Goal: Task Accomplishment & Management: Use online tool/utility

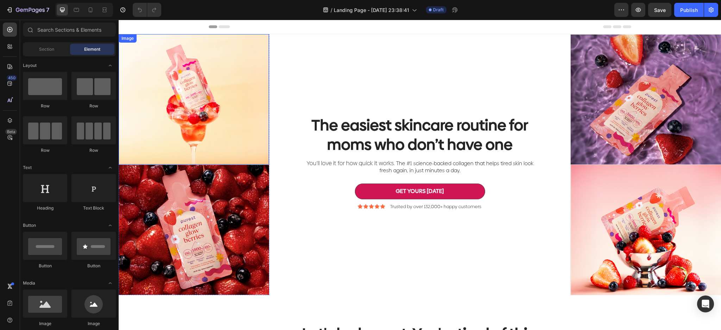
click at [198, 87] on img at bounding box center [194, 99] width 150 height 130
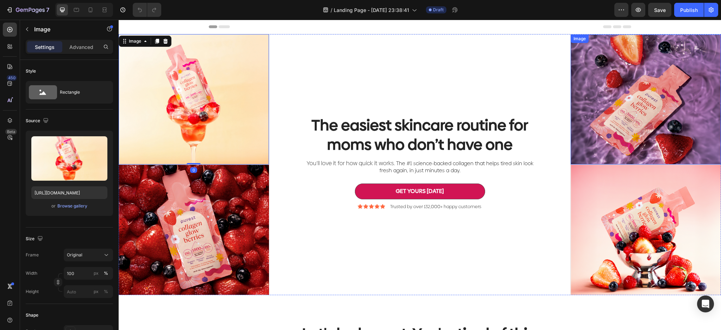
click at [660, 112] on img at bounding box center [646, 100] width 150 height 130
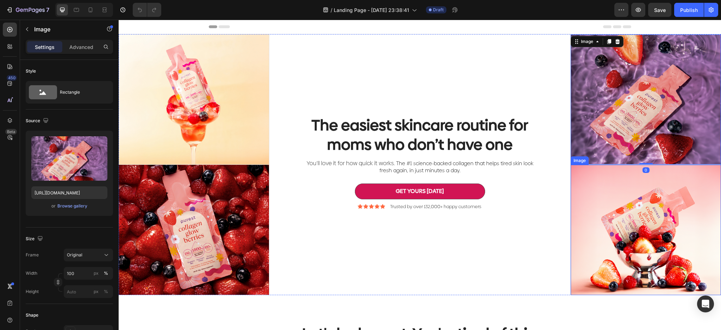
click at [625, 221] on img at bounding box center [646, 230] width 150 height 130
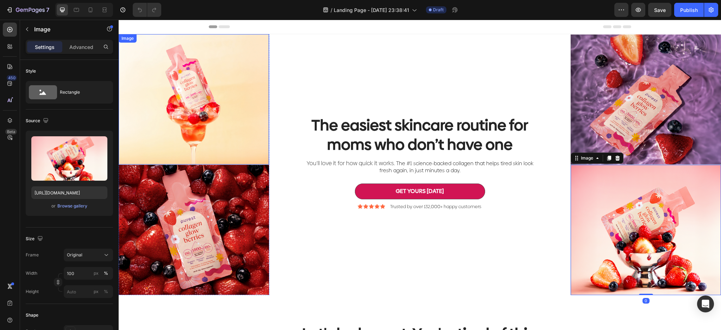
click at [234, 115] on img at bounding box center [194, 99] width 150 height 130
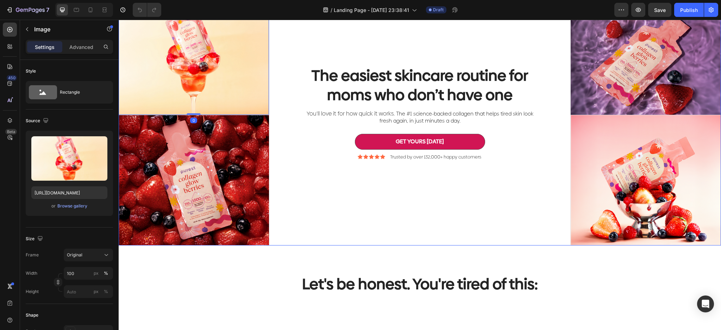
scroll to position [47, 0]
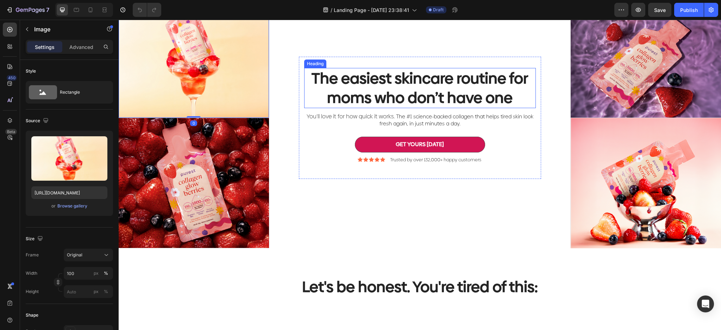
click at [458, 88] on h2 "The easiest skincare routine for moms who don’t have one" at bounding box center [420, 88] width 232 height 40
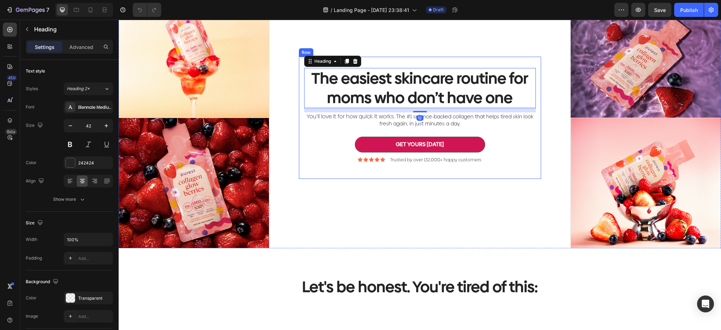
click at [536, 98] on div "The easiest skincare routine for moms who don’t have one Heading 12 You'll love…" at bounding box center [420, 118] width 242 height 122
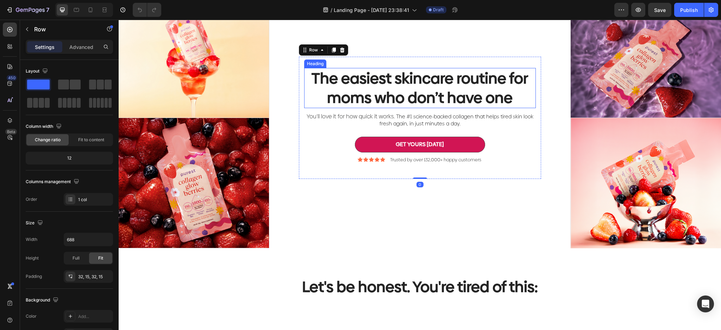
click at [500, 93] on h2 "The easiest skincare routine for moms who don’t have one" at bounding box center [420, 88] width 232 height 40
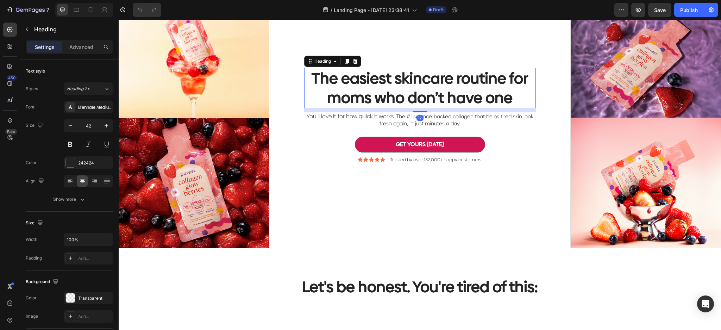
click at [500, 93] on h2 "The easiest skincare routine for moms who don’t have one" at bounding box center [420, 88] width 232 height 40
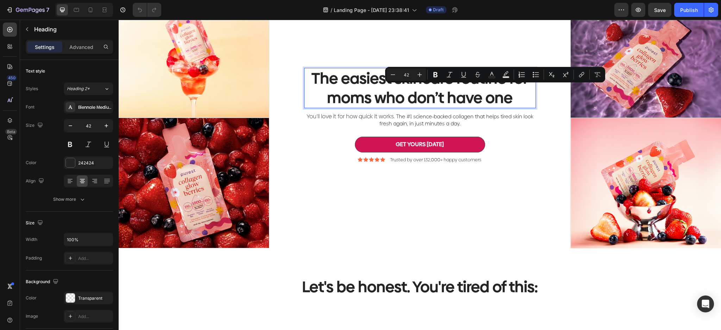
click at [453, 98] on p "The easiest skincare routine for moms who don’t have one" at bounding box center [420, 88] width 230 height 38
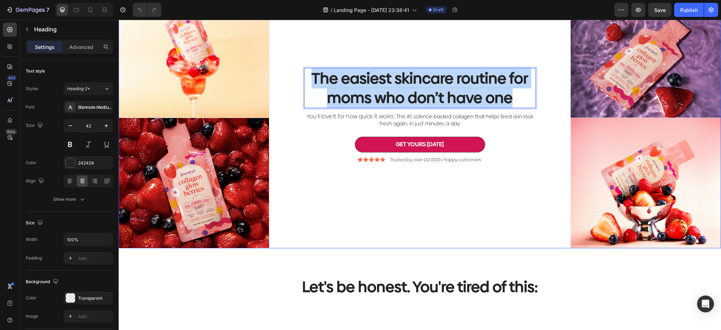
drag, startPoint x: 516, startPoint y: 94, endPoint x: 270, endPoint y: 56, distance: 248.8
click at [270, 56] on div "The easiest skincare routine for moms who don’t have one Heading 12 You'll love…" at bounding box center [419, 117] width 301 height 261
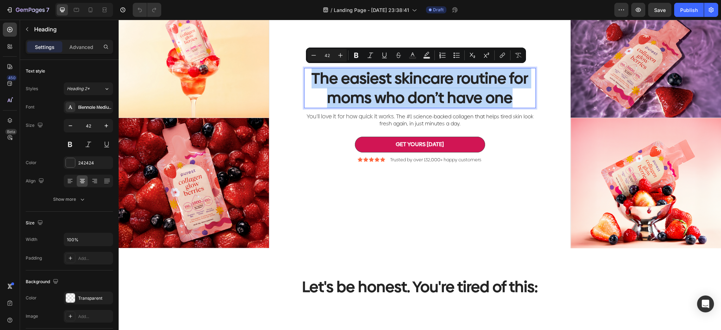
copy p "The easiest skincare routine for moms who don’t have one"
click at [460, 77] on p "The easiest skincare routine for moms who don’t have one" at bounding box center [420, 88] width 230 height 38
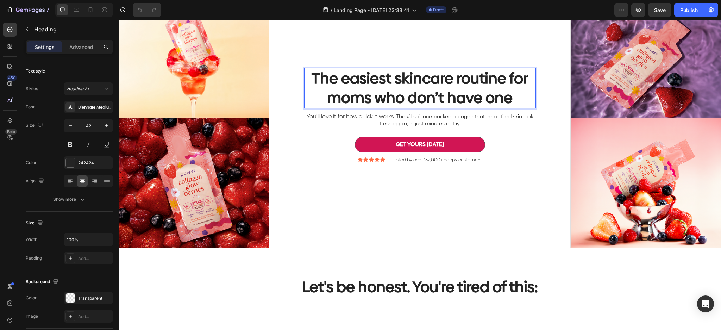
click at [472, 86] on p "The easiest skincare routine for moms who don’t have one" at bounding box center [420, 88] width 230 height 38
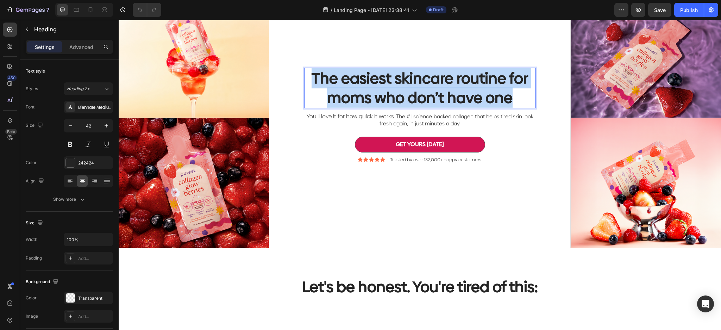
drag, startPoint x: 513, startPoint y: 93, endPoint x: 309, endPoint y: 75, distance: 205.1
click at [309, 75] on p "The easiest skincare routine for moms who don’t have one" at bounding box center [420, 88] width 230 height 38
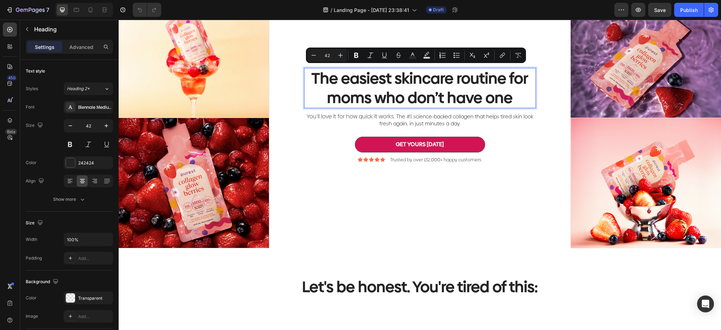
scroll to position [57, 0]
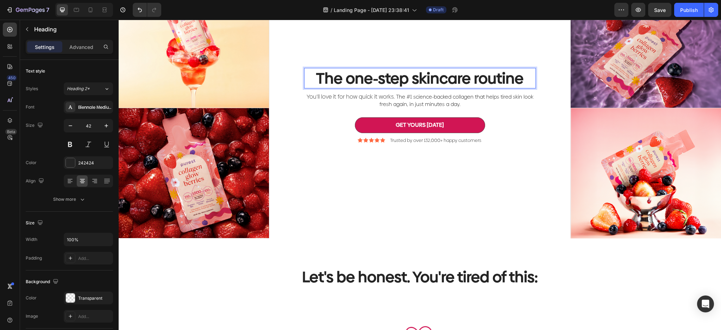
click at [343, 78] on p "The one-step skincare routine" at bounding box center [420, 78] width 230 height 19
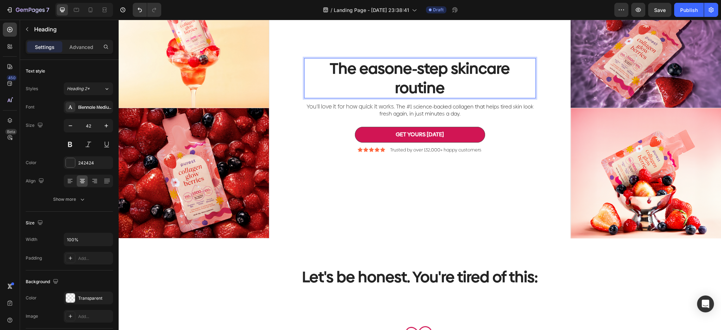
scroll to position [47, 0]
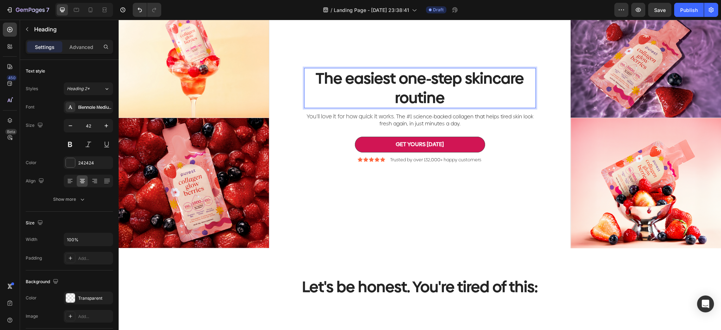
click at [472, 101] on p "The easiest one-step skincare routine" at bounding box center [420, 88] width 230 height 38
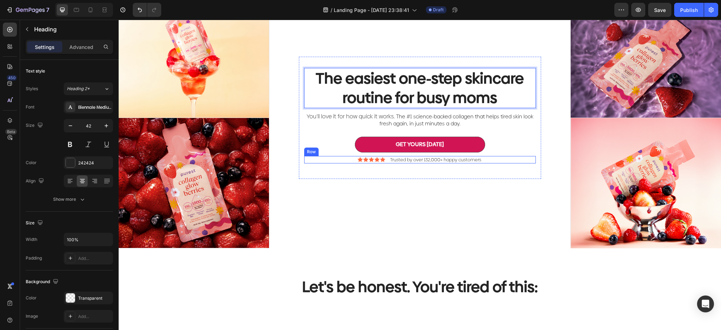
click at [509, 174] on div "The easiest one-step skincare routine for busy moms Heading 12 You'll love it f…" at bounding box center [420, 118] width 242 height 122
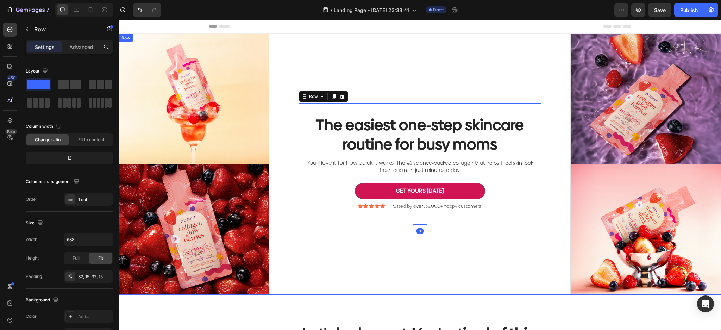
scroll to position [0, 0]
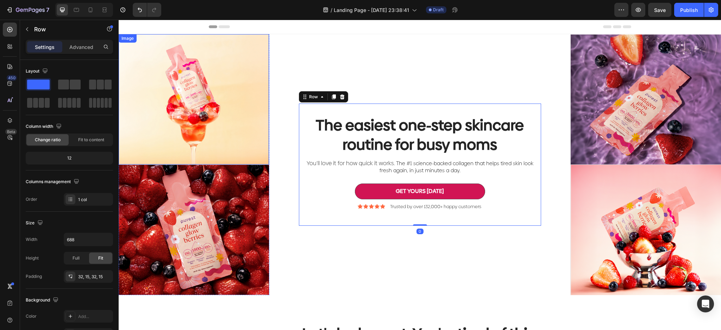
click at [194, 106] on img at bounding box center [194, 99] width 150 height 130
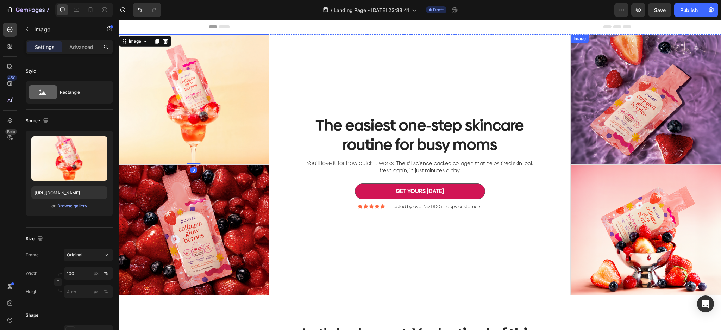
click at [623, 113] on img at bounding box center [646, 100] width 150 height 130
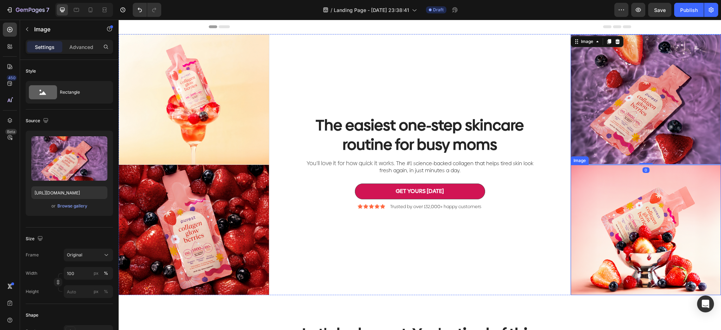
click at [633, 250] on img at bounding box center [646, 230] width 150 height 130
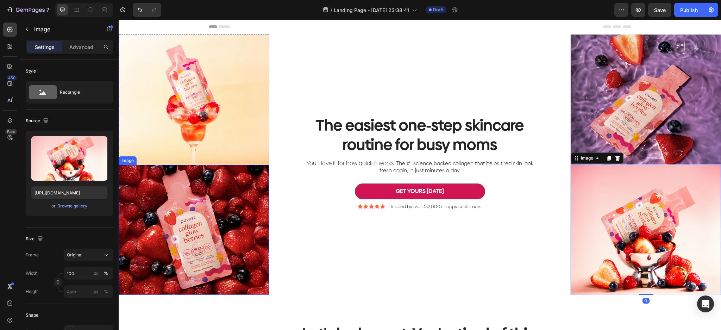
click at [214, 226] on img at bounding box center [194, 230] width 150 height 130
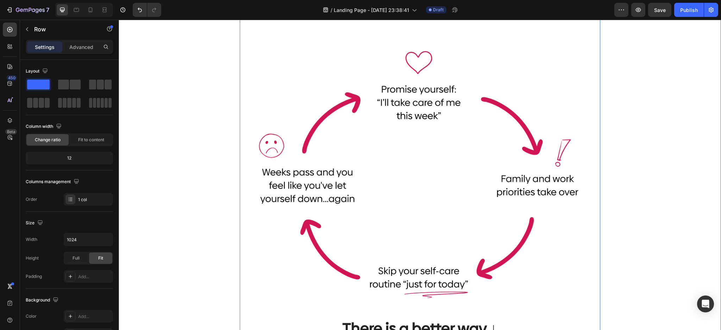
click at [649, 152] on div "Let's be honest. You're tired of this: Heading Image There is a better way ↓ He…" at bounding box center [420, 180] width 592 height 377
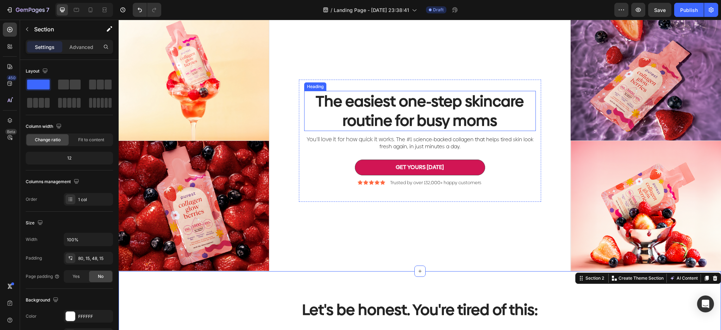
scroll to position [234, 0]
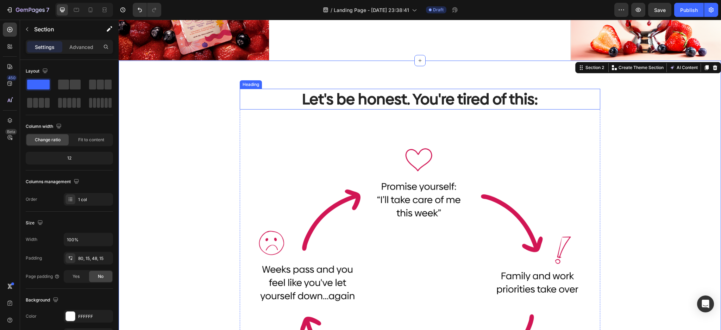
click at [493, 94] on h2 "Let's be honest. You're tired of this:" at bounding box center [420, 99] width 361 height 21
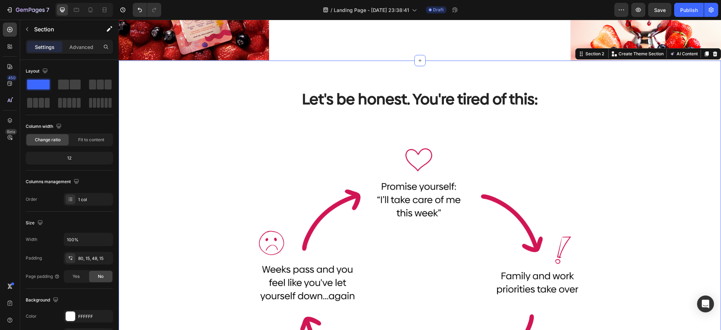
click at [627, 155] on div "Let's be honest. You're tired of this: Heading Image There is a better way ↓ He…" at bounding box center [420, 277] width 592 height 377
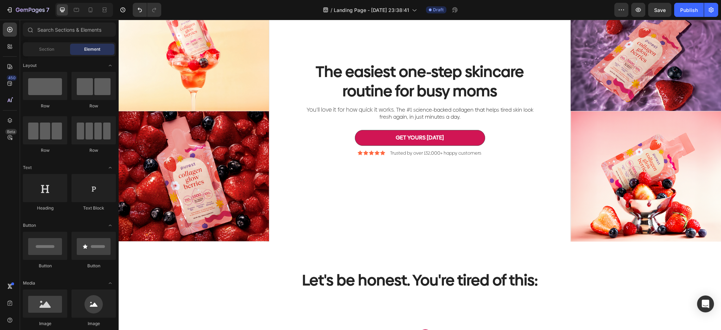
scroll to position [0, 0]
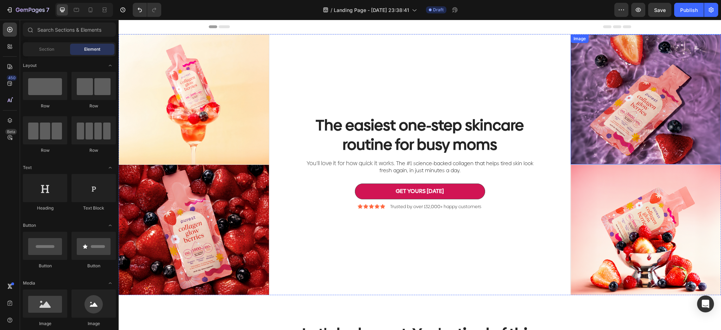
click at [656, 146] on img at bounding box center [646, 100] width 150 height 130
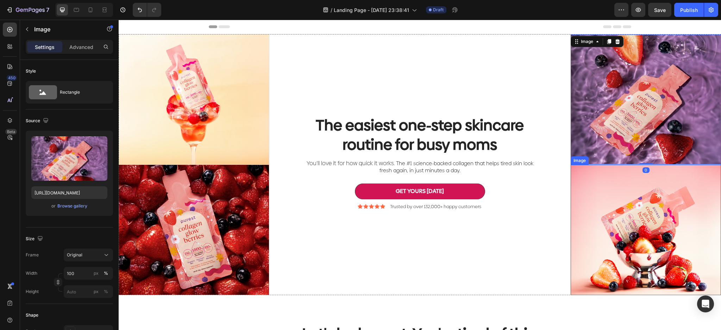
click at [652, 216] on img at bounding box center [646, 230] width 150 height 130
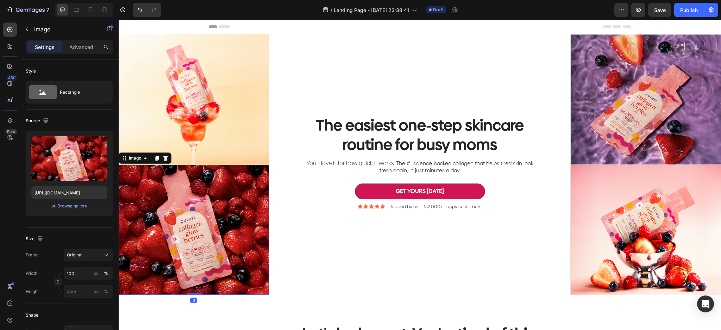
click at [221, 230] on img at bounding box center [194, 230] width 150 height 130
click at [222, 124] on img at bounding box center [194, 99] width 150 height 130
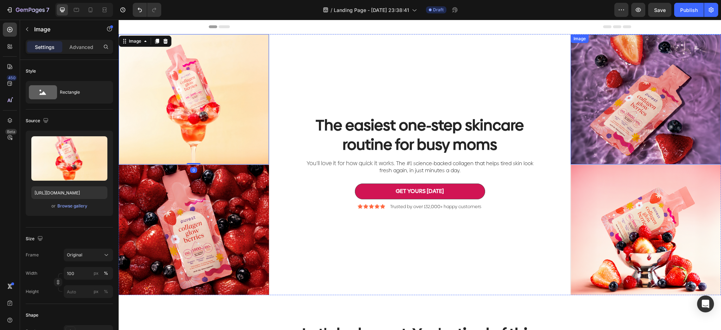
click at [621, 109] on img at bounding box center [646, 100] width 150 height 130
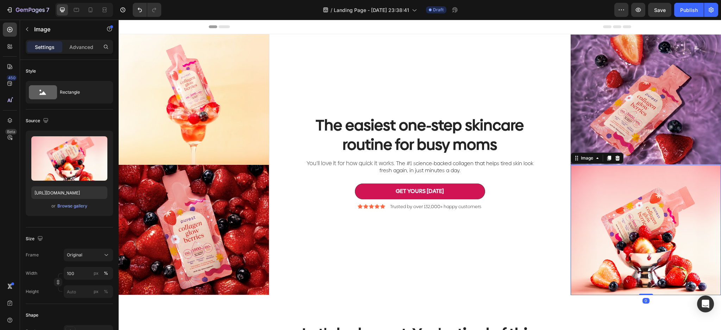
click at [634, 200] on img at bounding box center [646, 230] width 150 height 130
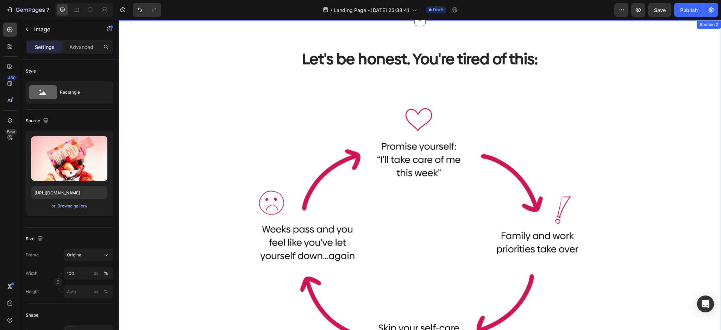
scroll to position [234, 0]
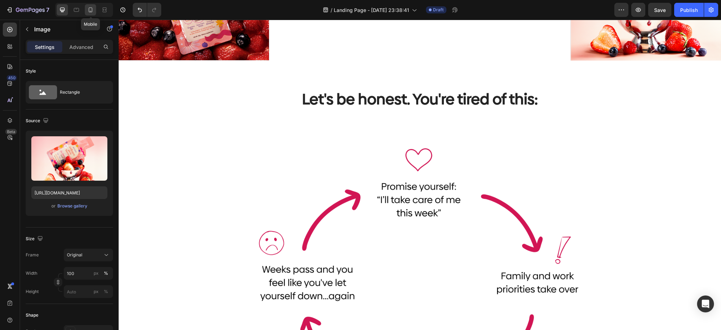
click at [91, 11] on icon at bounding box center [91, 9] width 4 height 5
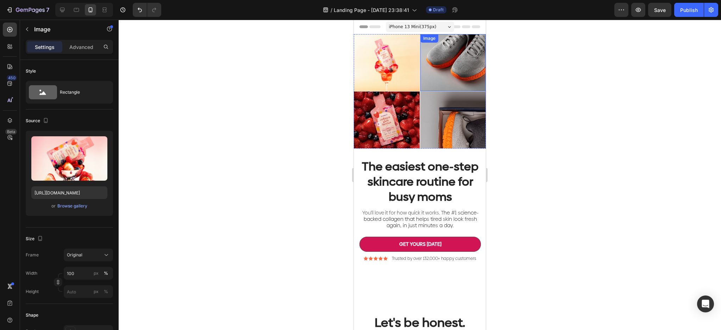
click at [442, 67] on img at bounding box center [453, 62] width 66 height 57
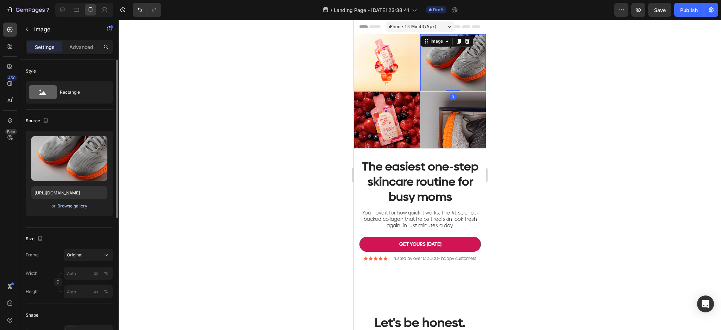
click at [75, 207] on div "Browse gallery" at bounding box center [72, 206] width 30 height 6
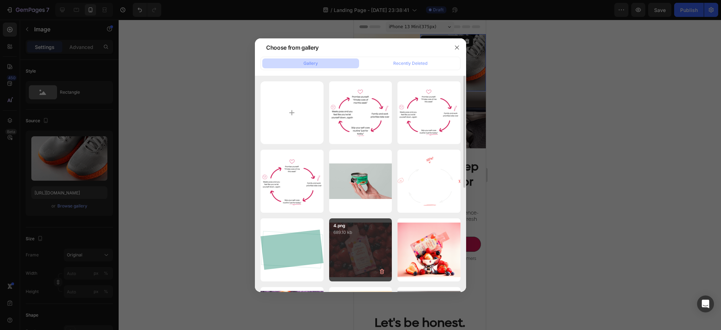
click at [368, 244] on div "4.png 689.10 kb" at bounding box center [360, 249] width 63 height 63
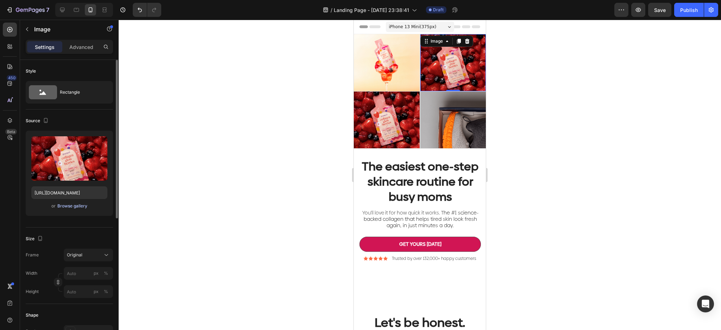
click at [74, 207] on div "Browse gallery" at bounding box center [72, 206] width 30 height 6
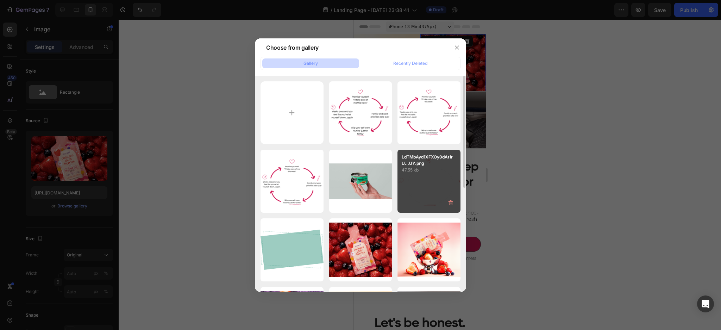
scroll to position [94, 0]
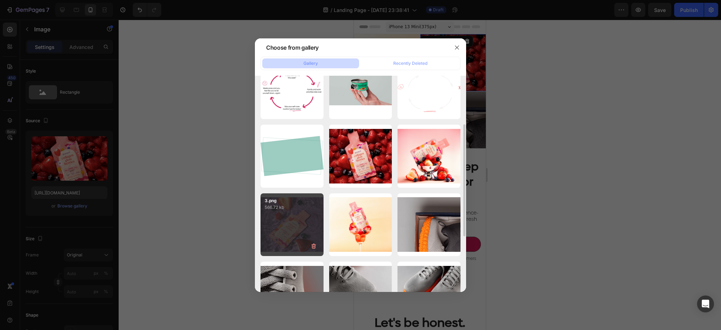
click at [286, 234] on div "3.png 566.72 kb" at bounding box center [292, 224] width 63 height 63
type input "[URL][DOMAIN_NAME]"
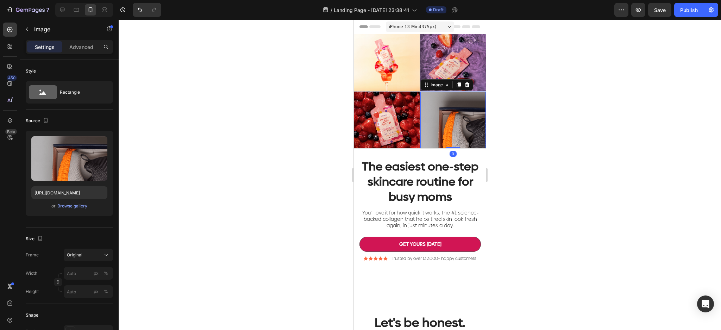
click at [446, 109] on img at bounding box center [453, 120] width 66 height 57
click at [76, 208] on div "Browse gallery" at bounding box center [72, 206] width 30 height 6
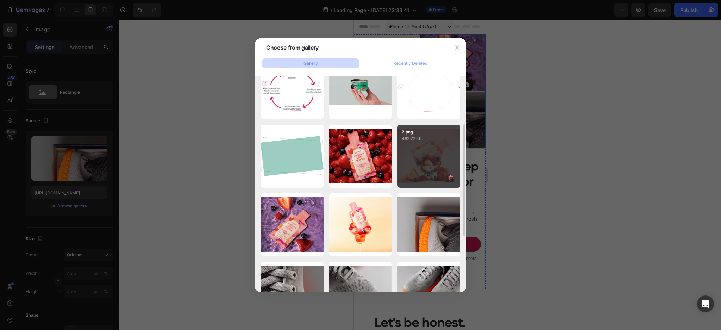
click at [432, 160] on div "2.png 462.72 kb" at bounding box center [428, 156] width 63 height 63
type input "[URL][DOMAIN_NAME]"
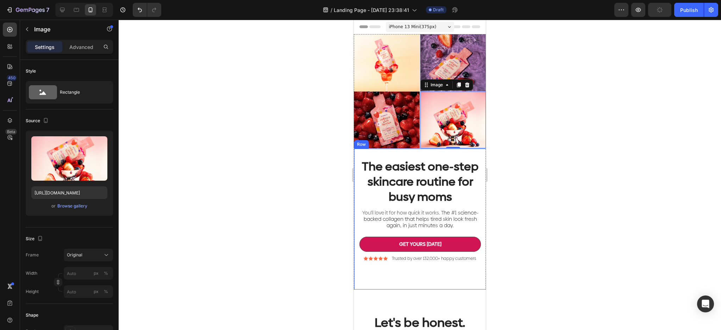
click at [547, 120] on div at bounding box center [420, 175] width 602 height 310
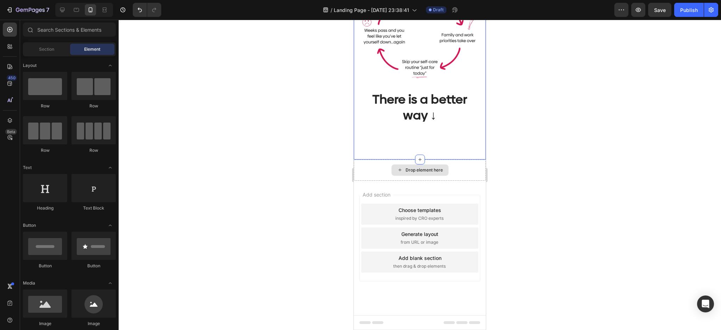
scroll to position [194, 0]
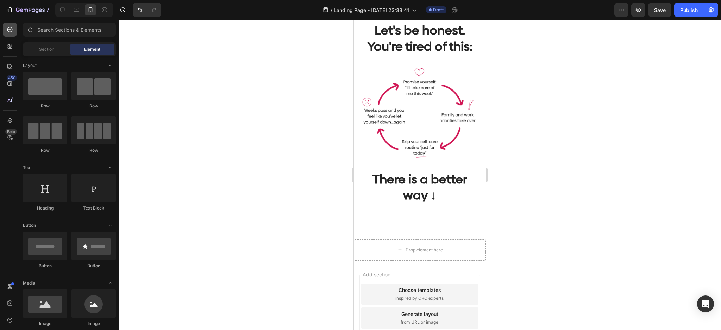
click at [10, 34] on div at bounding box center [10, 30] width 14 height 14
click at [8, 57] on div "450 Beta" at bounding box center [10, 151] width 14 height 257
click at [10, 63] on icon at bounding box center [9, 66] width 7 height 7
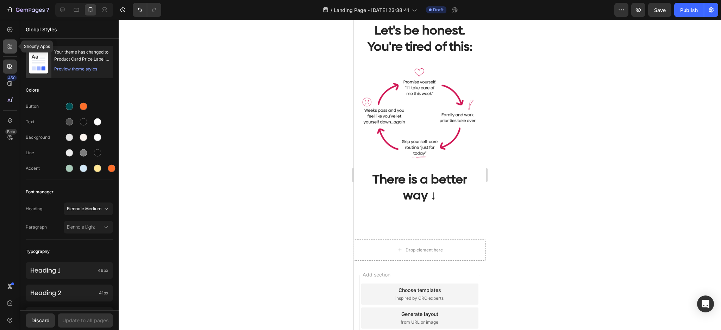
click at [15, 46] on div at bounding box center [10, 46] width 14 height 14
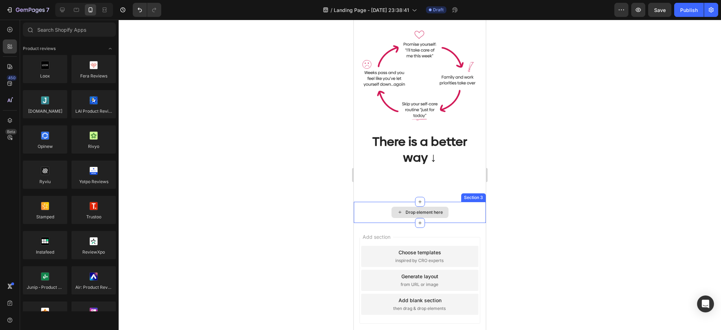
scroll to position [233, 0]
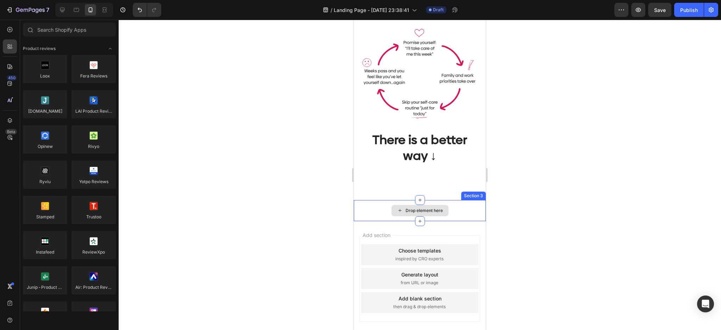
click at [430, 200] on div "Drop element here" at bounding box center [420, 210] width 132 height 21
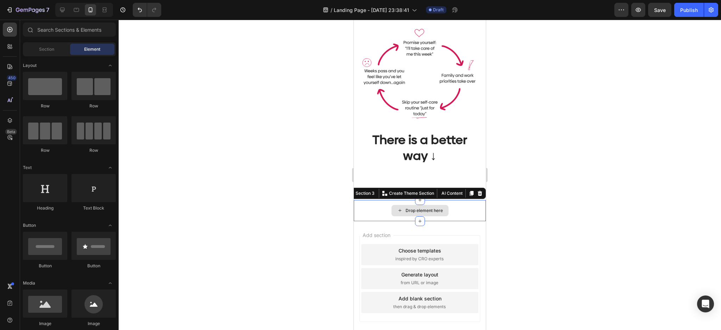
click at [410, 208] on div "Drop element here" at bounding box center [424, 211] width 37 height 6
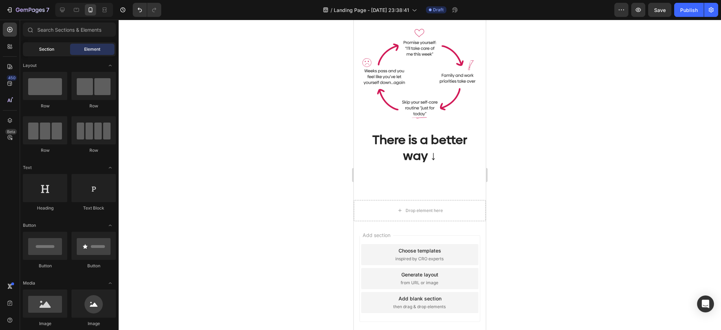
click at [43, 51] on span "Section" at bounding box center [46, 49] width 15 height 6
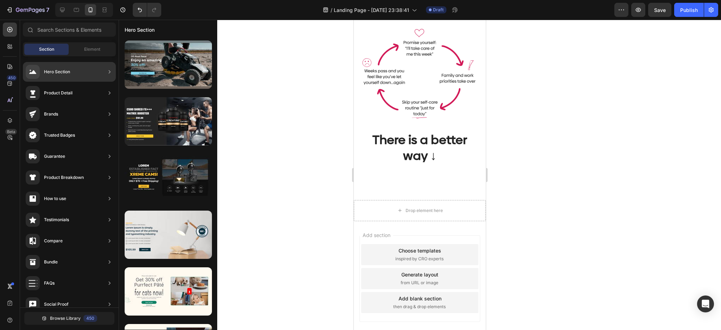
click at [63, 96] on div "Product Detail" at bounding box center [58, 92] width 29 height 7
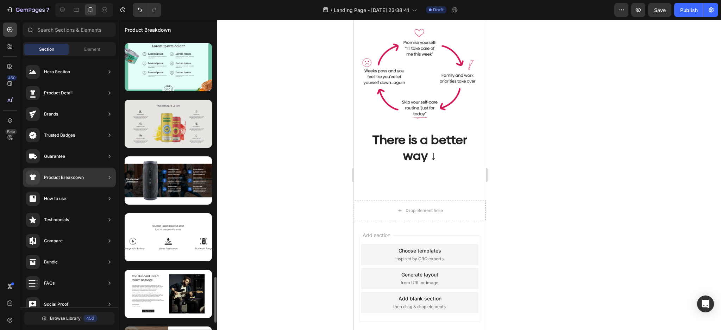
scroll to position [1434, 0]
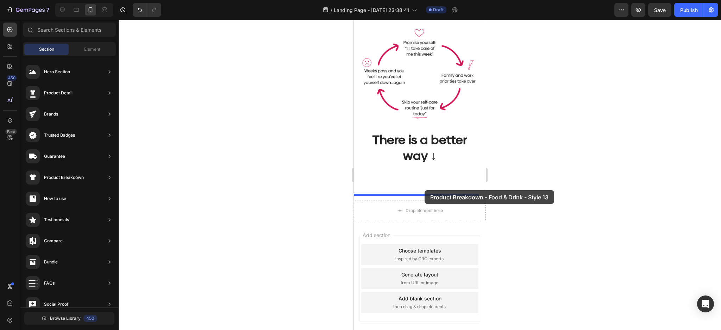
drag, startPoint x: 535, startPoint y: 243, endPoint x: 423, endPoint y: 193, distance: 122.5
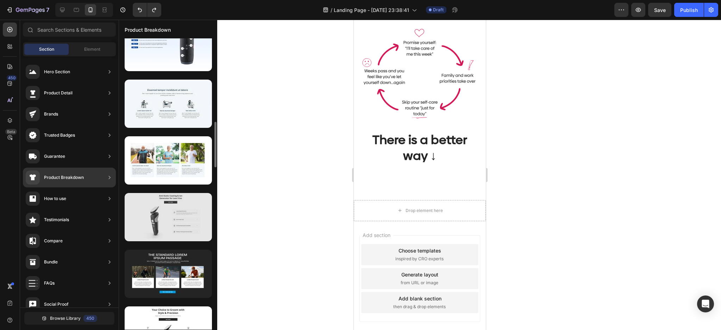
scroll to position [234, 0]
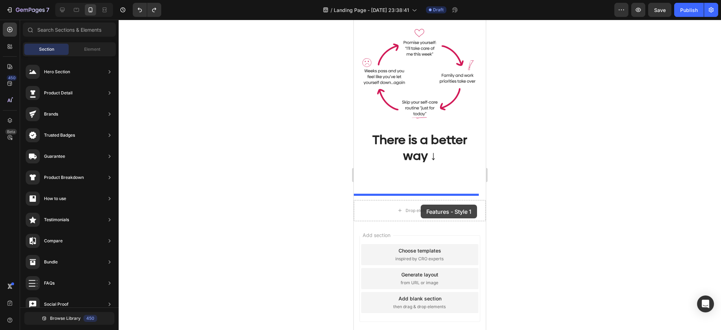
drag, startPoint x: 561, startPoint y: 290, endPoint x: 421, endPoint y: 205, distance: 164.7
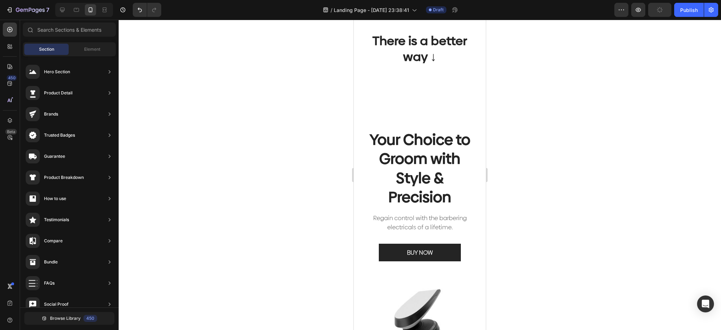
scroll to position [443, 0]
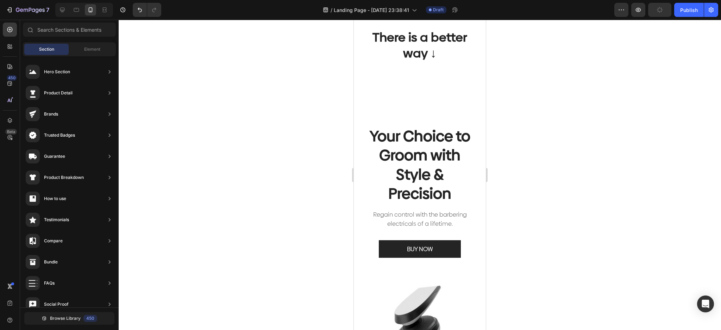
drag, startPoint x: 482, startPoint y: 270, endPoint x: 884, endPoint y: 163, distance: 416.1
click at [423, 161] on p "Your Choice to Groom with Style & Precision" at bounding box center [419, 164] width 109 height 77
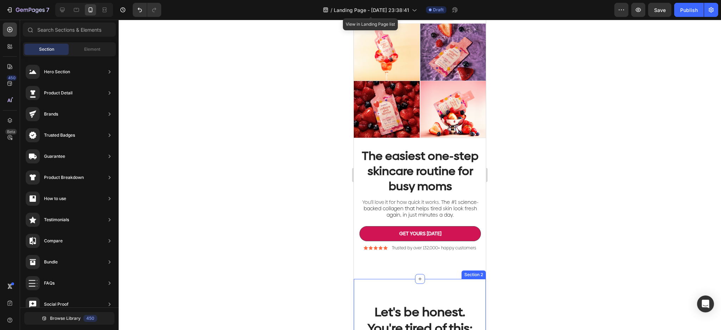
scroll to position [0, 0]
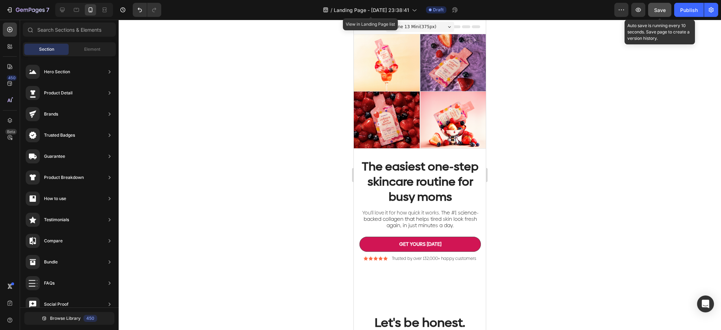
click at [657, 13] on div "Save" at bounding box center [660, 9] width 12 height 7
